Goal: Find specific page/section: Find specific page/section

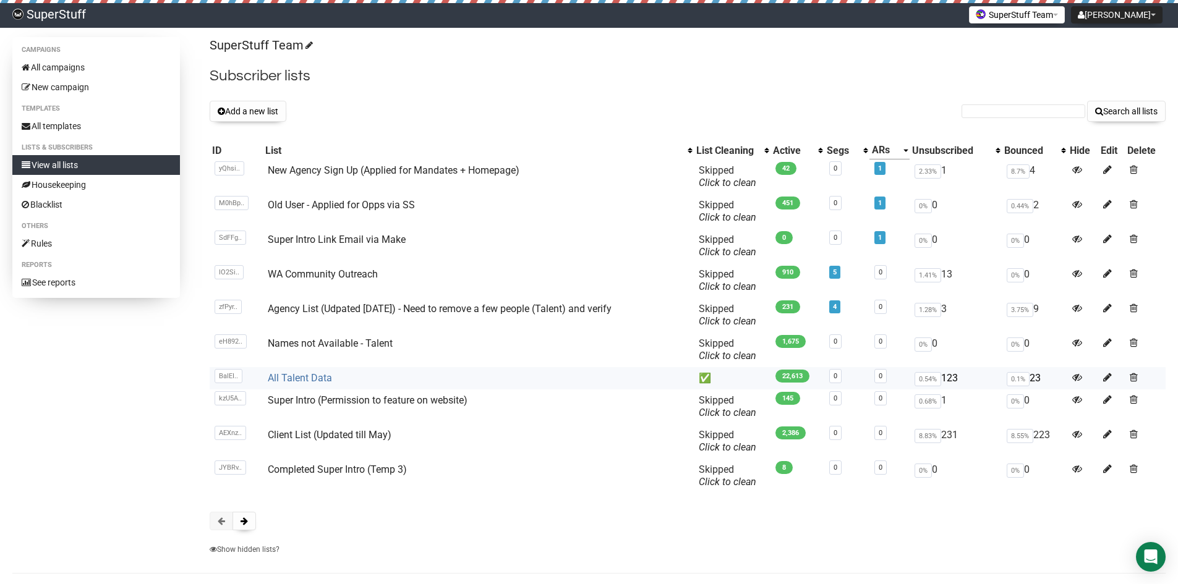
click at [308, 374] on link "All Talent Data" at bounding box center [300, 378] width 64 height 12
click at [78, 68] on link "All campaigns" at bounding box center [96, 67] width 168 height 20
click at [247, 524] on span at bounding box center [243, 521] width 7 height 9
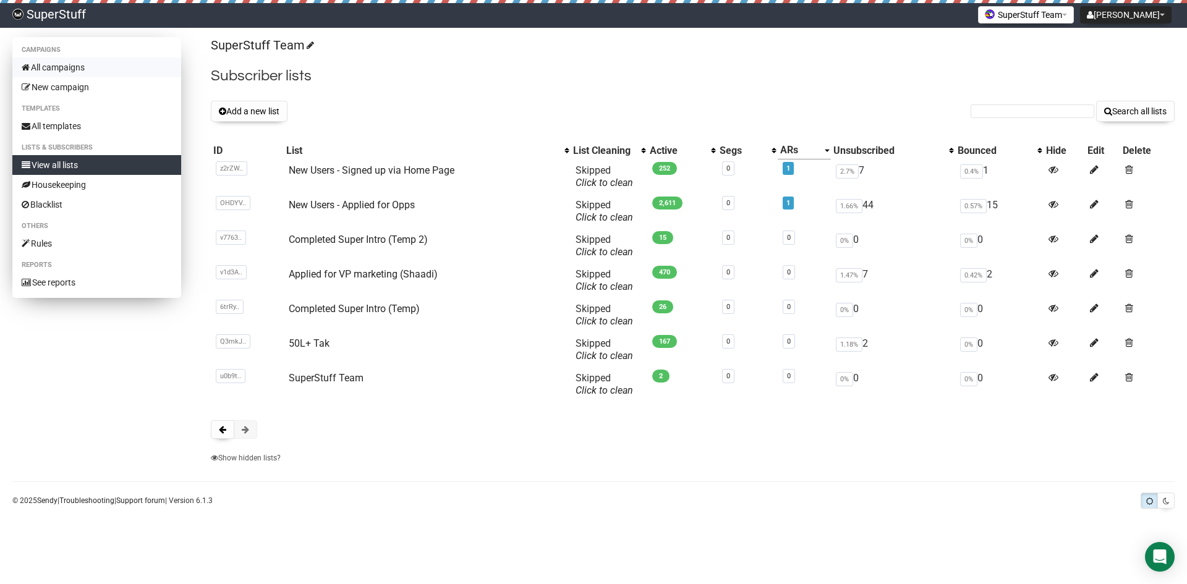
click at [101, 61] on link "All campaigns" at bounding box center [96, 67] width 169 height 20
